Goal: Task Accomplishment & Management: Manage account settings

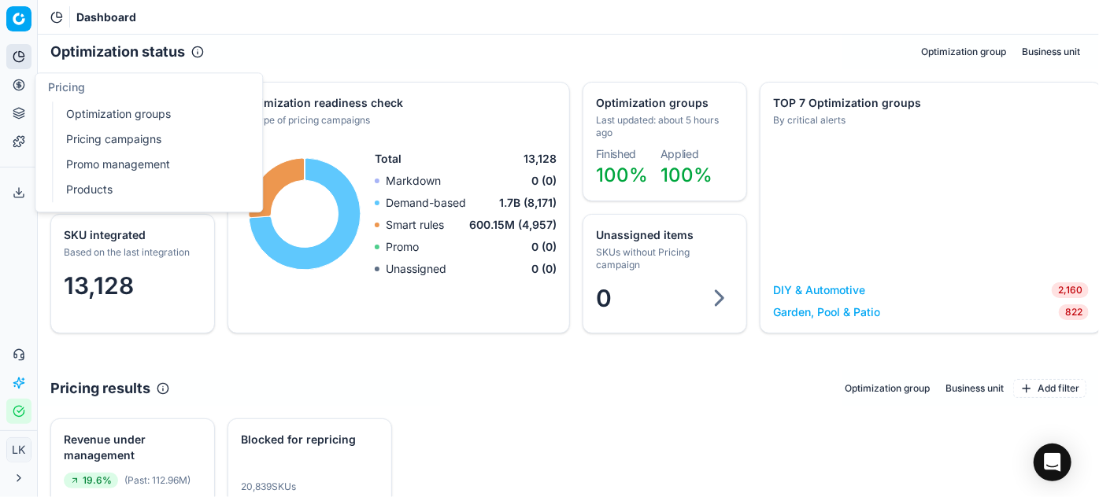
click at [14, 85] on icon at bounding box center [19, 85] width 13 height 13
click at [115, 116] on link "Optimization groups" at bounding box center [151, 114] width 183 height 22
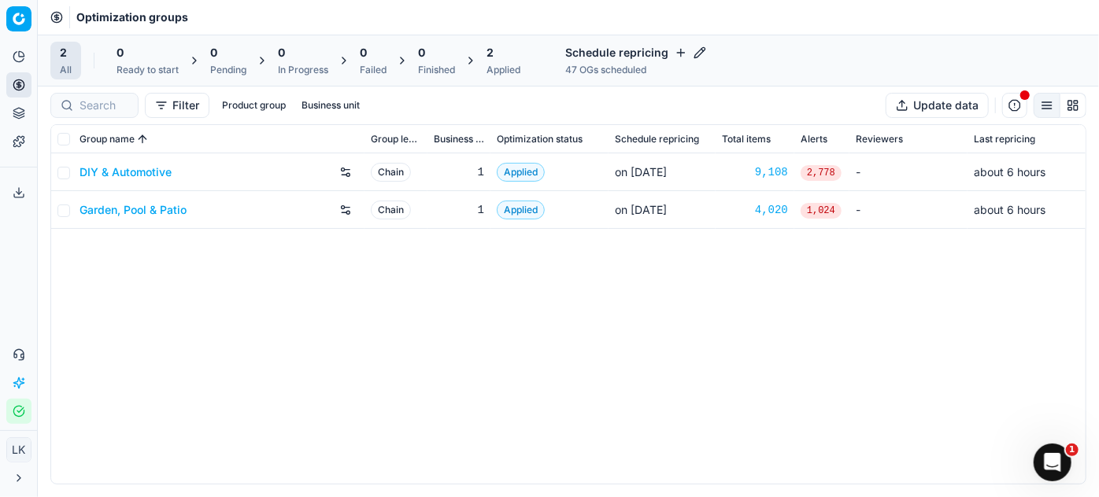
click at [180, 205] on link "Garden, Pool & Patio" at bounding box center [132, 210] width 107 height 16
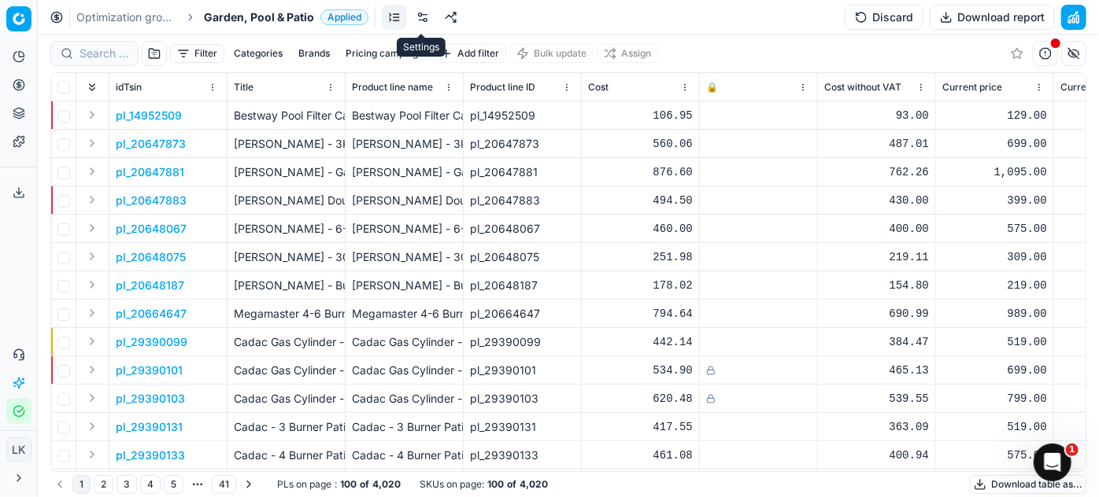
click at [419, 12] on link at bounding box center [422, 17] width 25 height 25
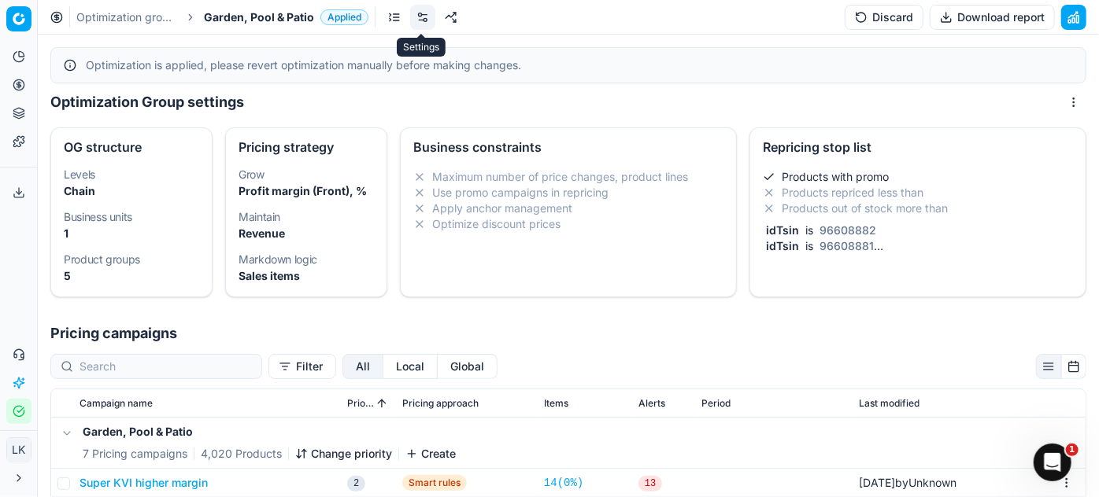
click at [420, 14] on link at bounding box center [422, 17] width 25 height 25
click at [420, 12] on link at bounding box center [422, 17] width 25 height 25
click at [418, 12] on link at bounding box center [422, 17] width 25 height 25
click at [987, 202] on li "Products out of stock more than" at bounding box center [918, 209] width 310 height 16
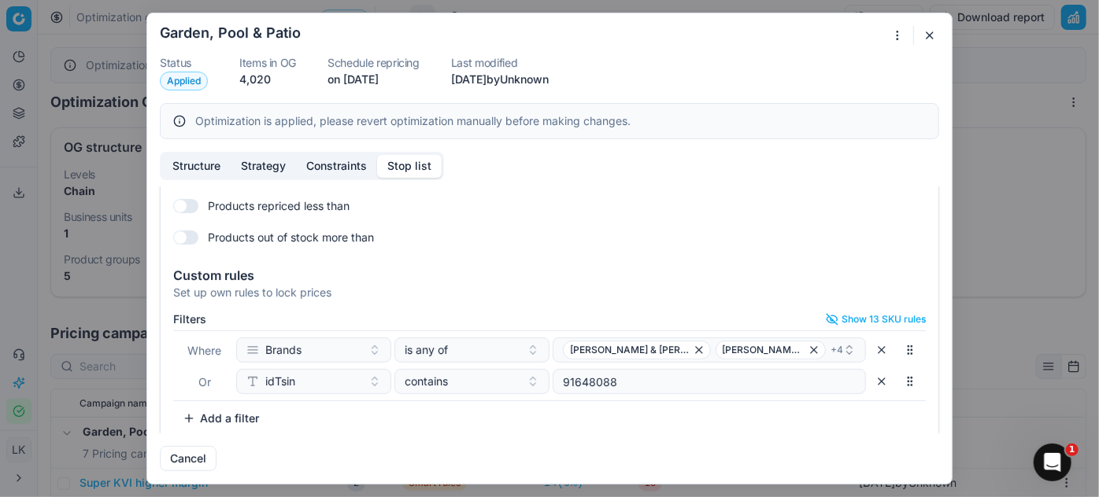
scroll to position [91, 0]
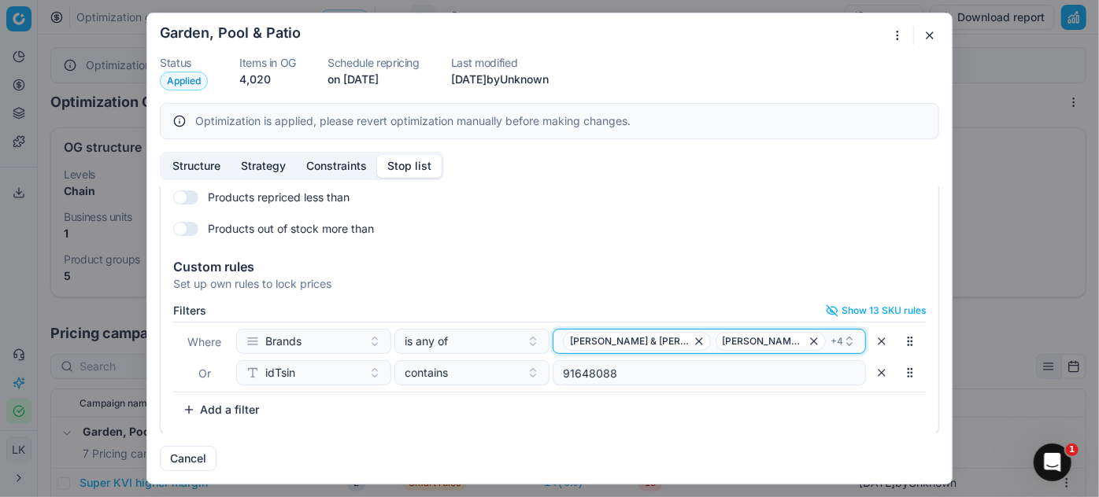
click at [794, 339] on div "[PERSON_NAME] & [PERSON_NAME]-O-Chef + 4" at bounding box center [703, 341] width 280 height 19
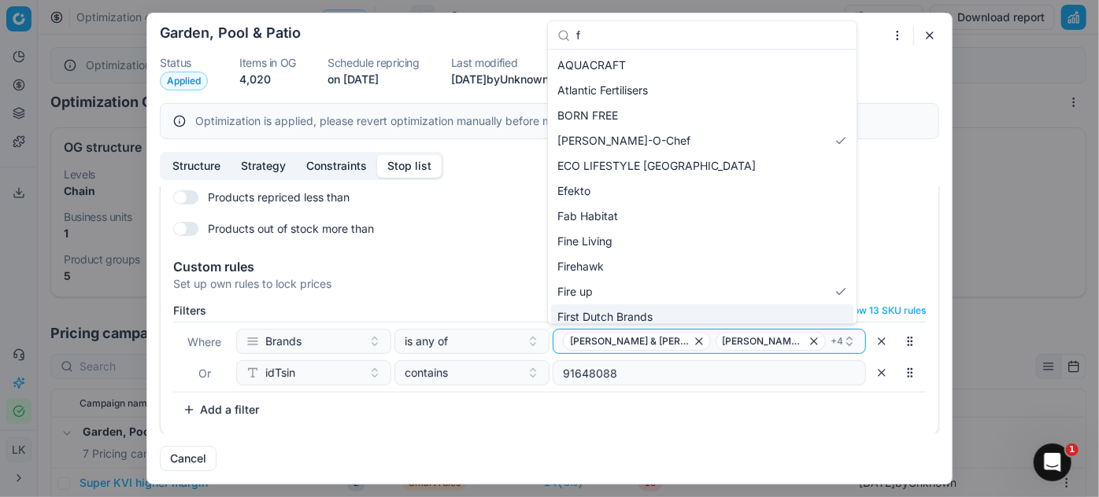
type input "fi"
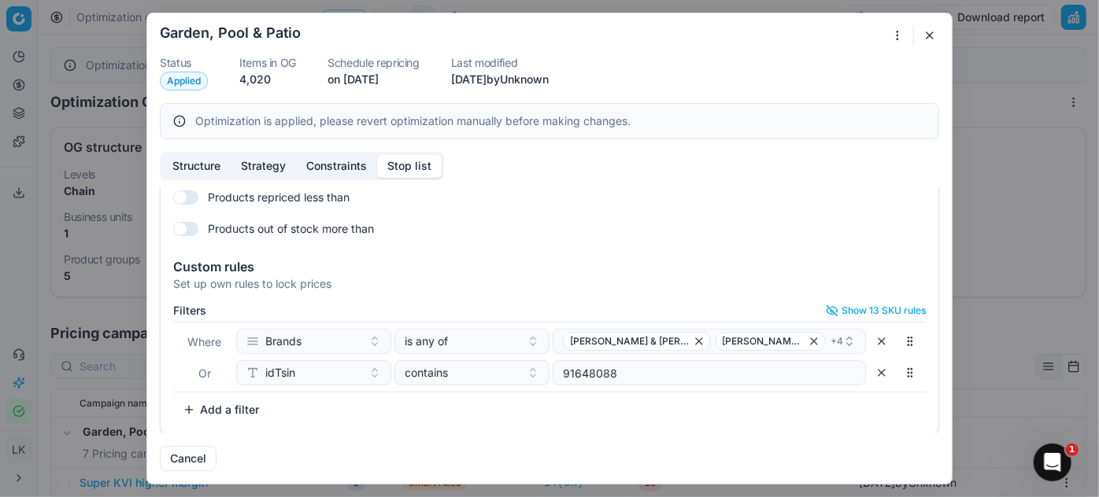
click at [740, 447] on div "Cancel" at bounding box center [549, 453] width 779 height 38
click at [926, 39] on button "button" at bounding box center [929, 35] width 19 height 19
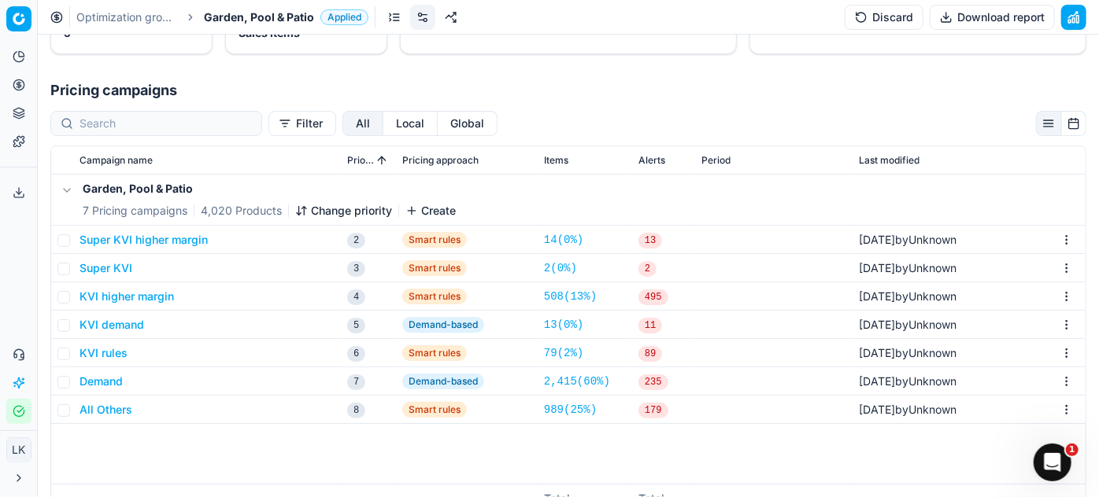
scroll to position [259, 0]
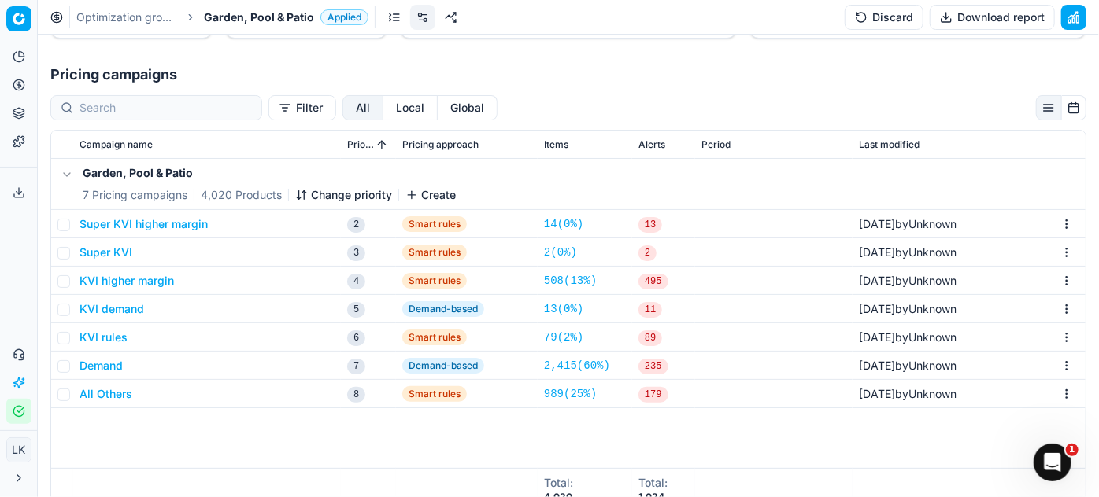
click at [669, 154] on th "Alerts" at bounding box center [663, 145] width 63 height 28
drag, startPoint x: 709, startPoint y: 115, endPoint x: 682, endPoint y: 141, distance: 37.9
click at [714, 110] on div "Filter All Local Global Campaign name Priority Pricing approach Items Alerts Pe…" at bounding box center [568, 305] width 1061 height 438
